Goal: Check status: Check status

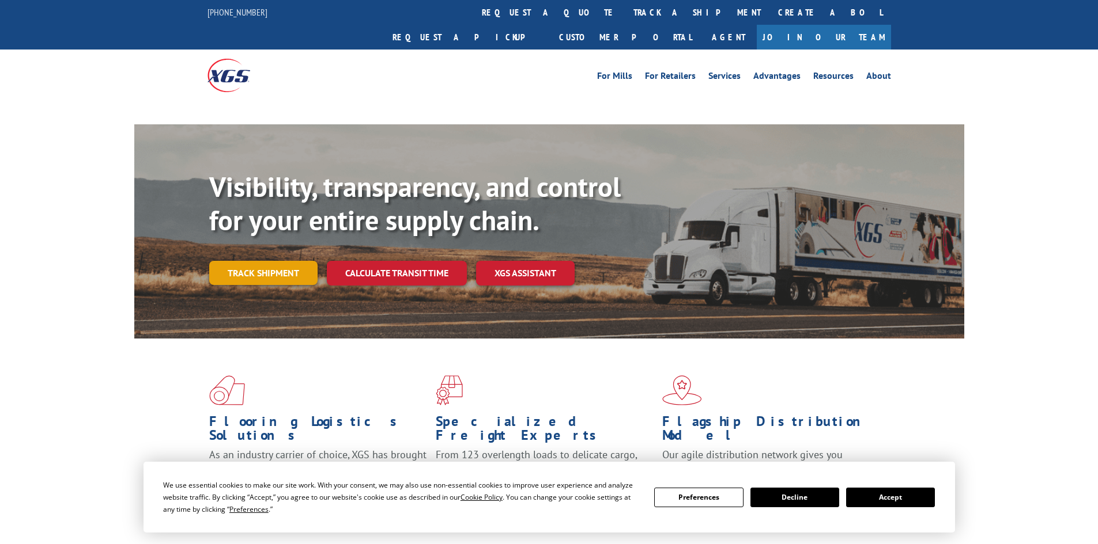
click at [271, 248] on div "Visibility, transparency, and control for your entire supply chain. Track shipm…" at bounding box center [586, 251] width 755 height 161
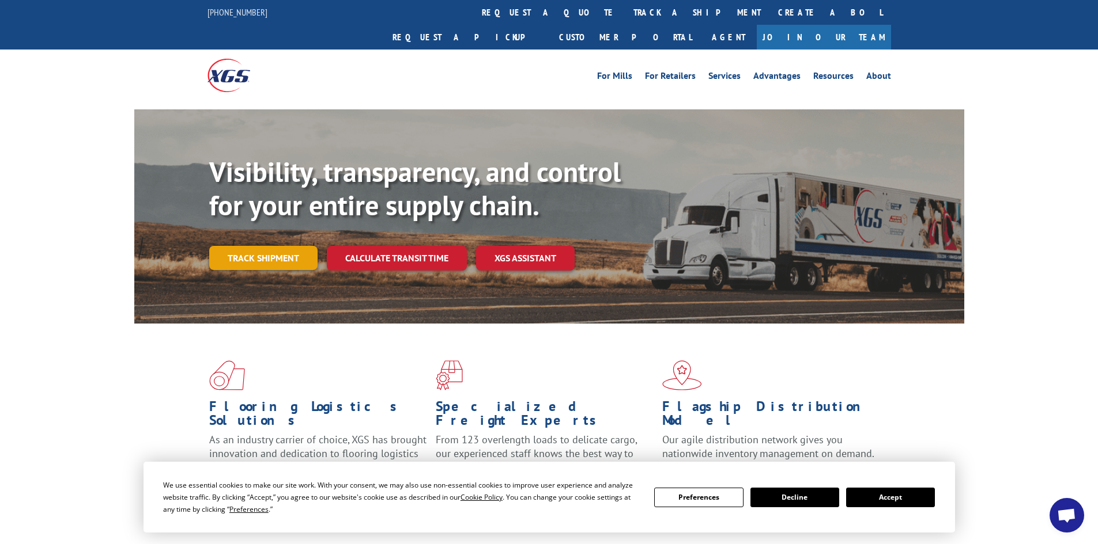
click at [255, 246] on link "Track shipment" at bounding box center [263, 258] width 108 height 24
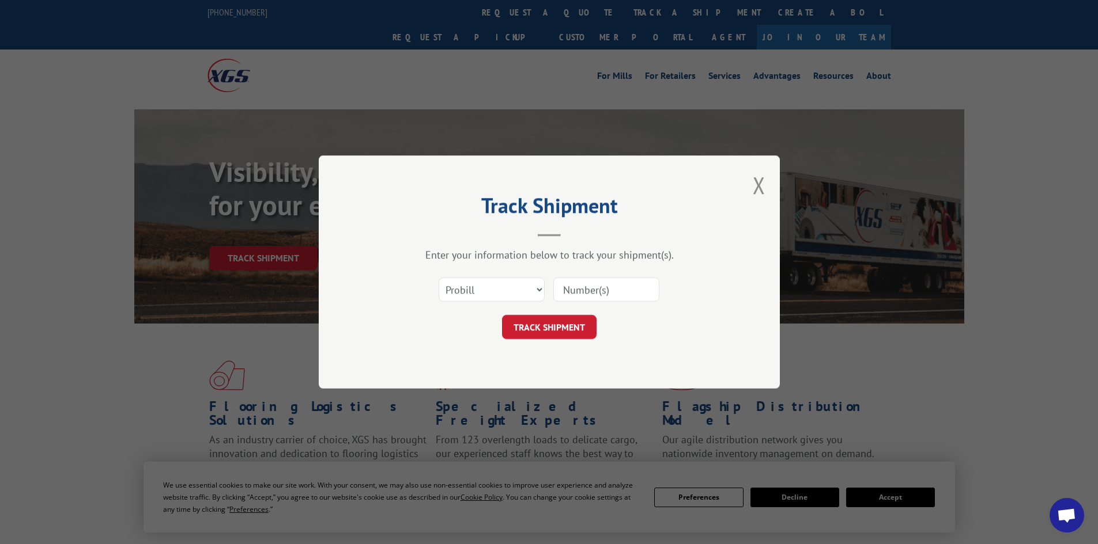
click at [586, 289] on input at bounding box center [606, 290] width 106 height 24
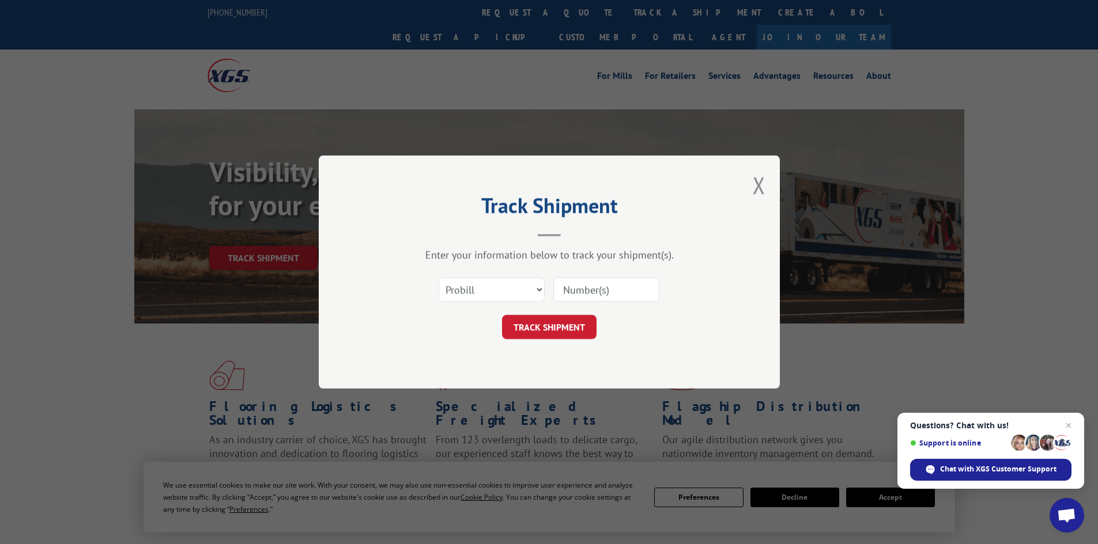
paste input "16998979"
type input "16998979"
click at [567, 321] on button "TRACK SHIPMENT" at bounding box center [549, 327] width 94 height 24
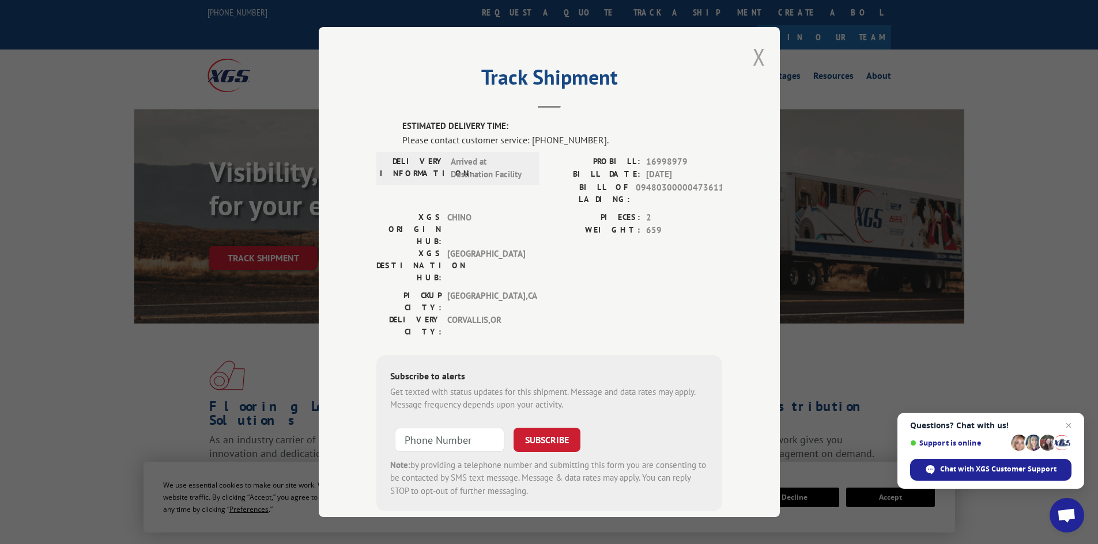
click at [754, 54] on button "Close modal" at bounding box center [758, 56] width 13 height 31
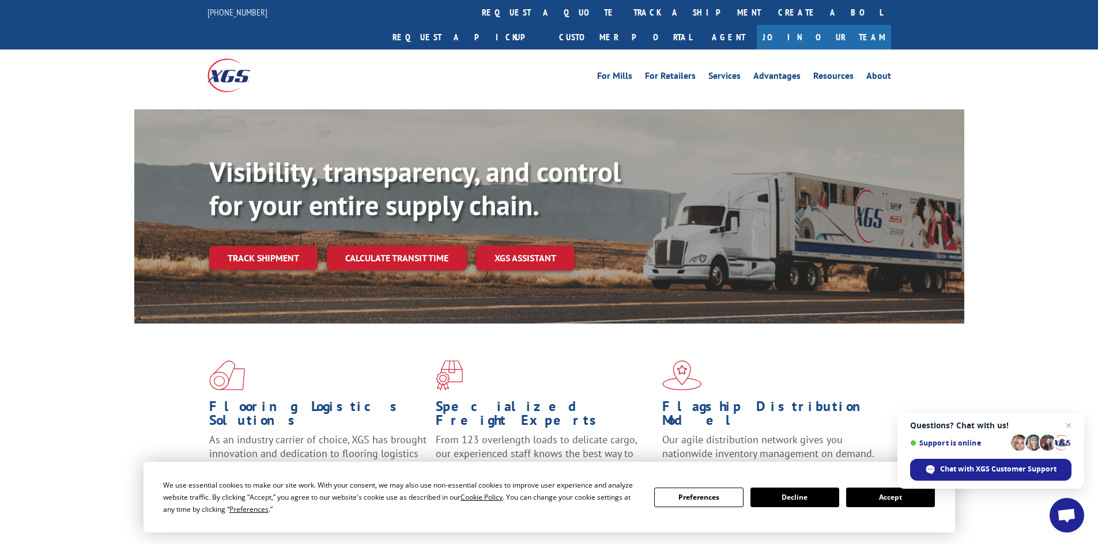
click at [67, 111] on div "Visibility, transparency, and control for your entire supply chain. Track shipm…" at bounding box center [549, 227] width 1098 height 237
click at [275, 246] on link "Track shipment" at bounding box center [263, 258] width 108 height 24
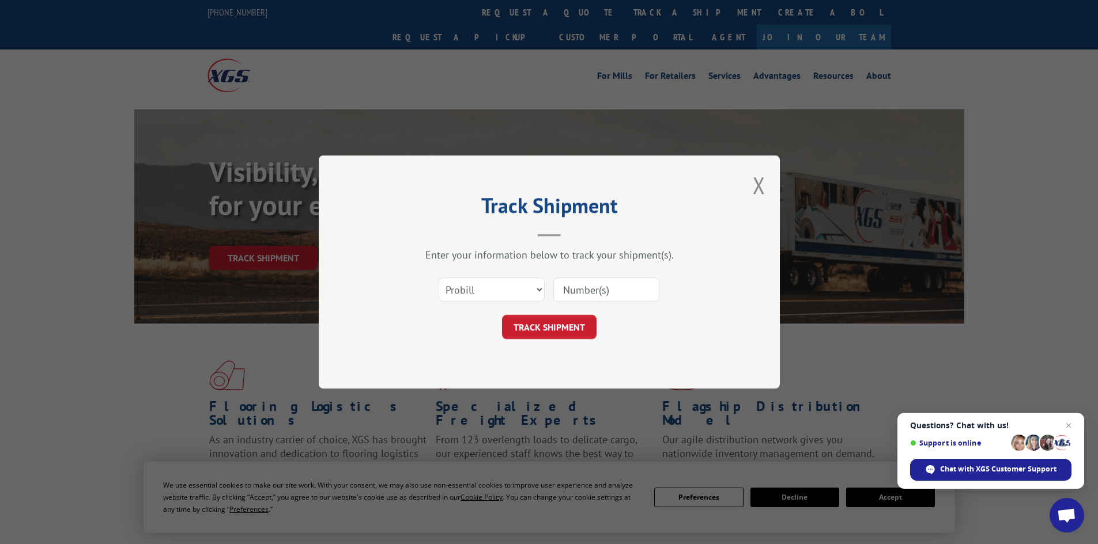
click at [626, 292] on input at bounding box center [606, 290] width 106 height 24
paste input "16998979"
type input "16998979"
click at [547, 331] on button "TRACK SHIPMENT" at bounding box center [549, 327] width 94 height 24
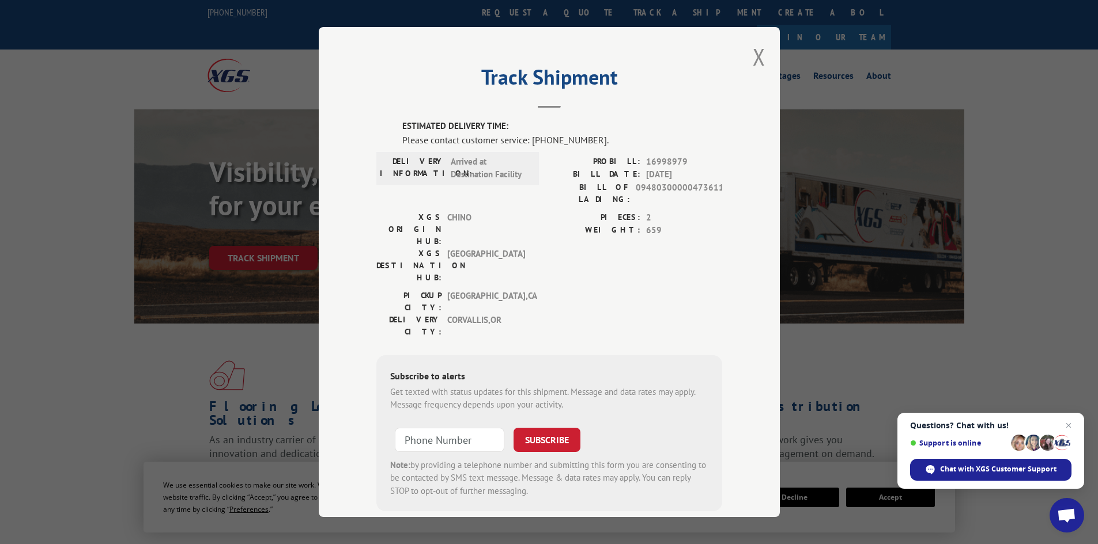
click at [740, 158] on div "Track Shipment ESTIMATED DELIVERY TIME: Please contact customer service: [PHONE…" at bounding box center [549, 272] width 461 height 490
click at [754, 55] on button "Close modal" at bounding box center [758, 56] width 13 height 31
